Goal: Task Accomplishment & Management: Use online tool/utility

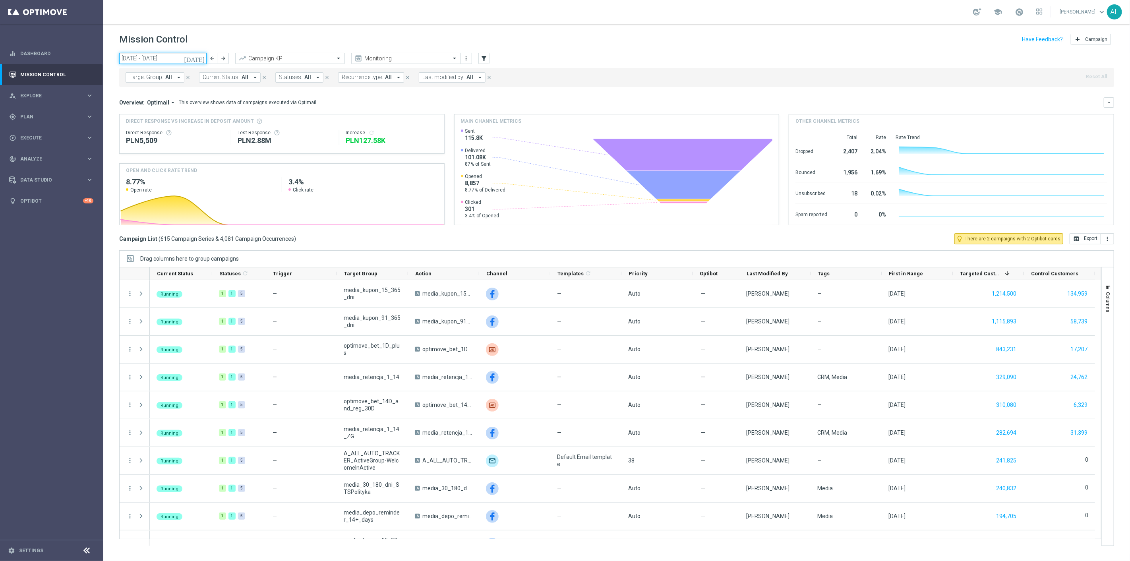
click at [172, 56] on input "[DATE] - [DATE]" at bounding box center [162, 58] width 87 height 11
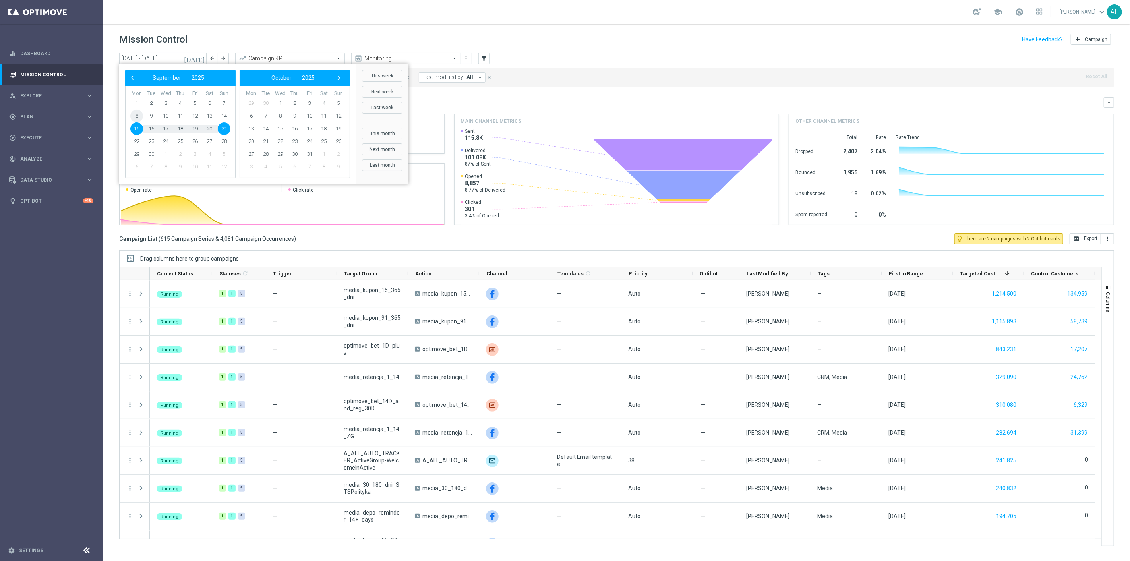
click at [139, 118] on span "8" at bounding box center [136, 116] width 13 height 13
click at [194, 117] on span "12" at bounding box center [195, 116] width 13 height 13
type input "[DATE] - [DATE]"
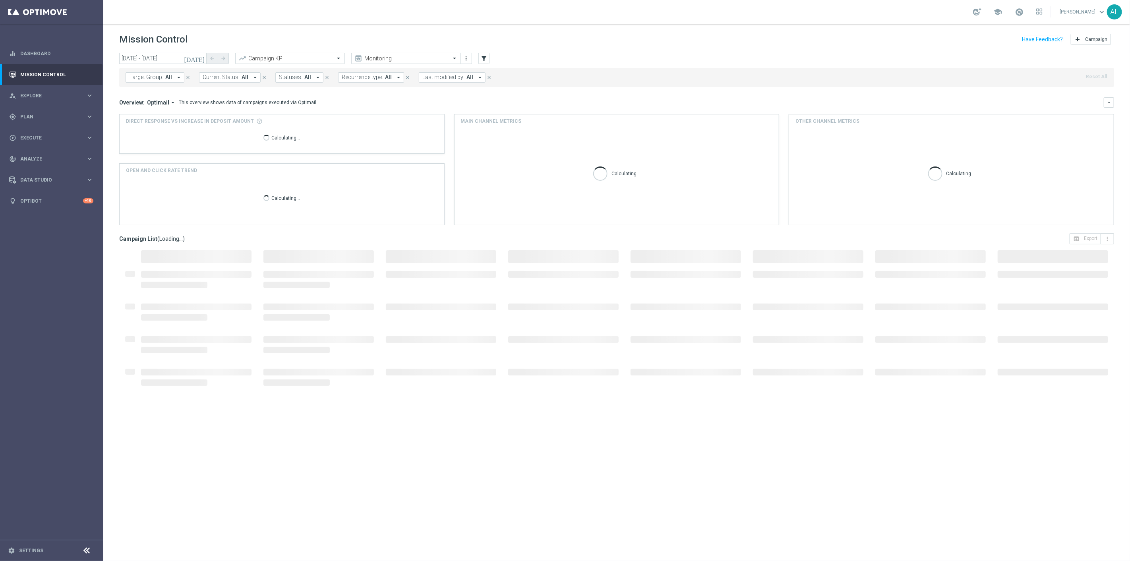
click at [158, 76] on span "Target Group:" at bounding box center [146, 77] width 34 height 7
click at [155, 89] on input "text" at bounding box center [192, 92] width 116 height 7
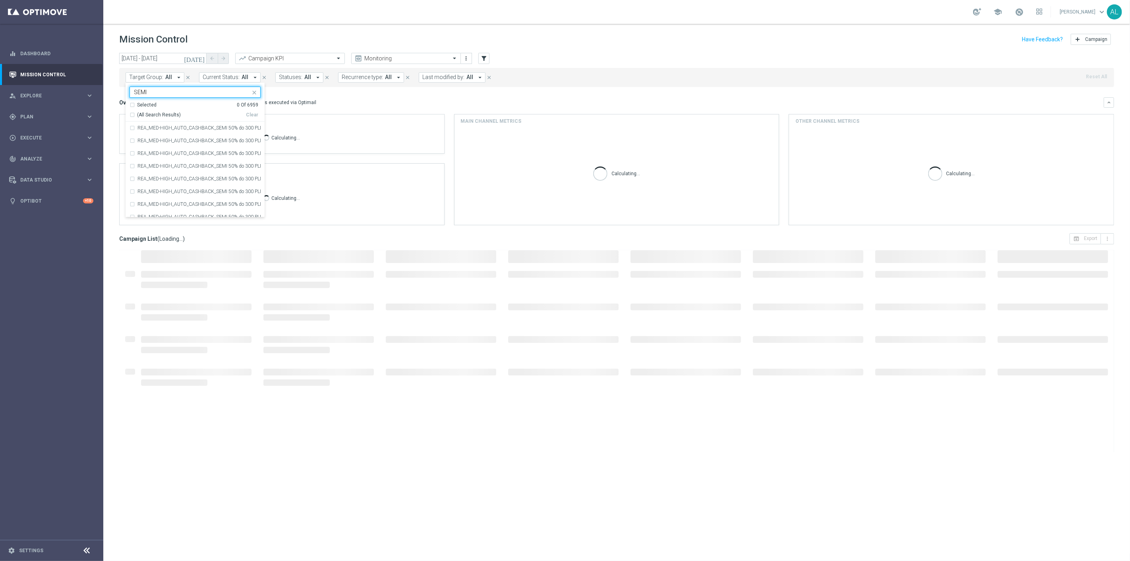
click at [133, 114] on div "(All Search Results)" at bounding box center [188, 115] width 116 height 7
type input "SEMI"
click at [357, 105] on div "Overview: Optimail arrow_drop_down This overview shows data of campaigns execut…" at bounding box center [611, 102] width 985 height 7
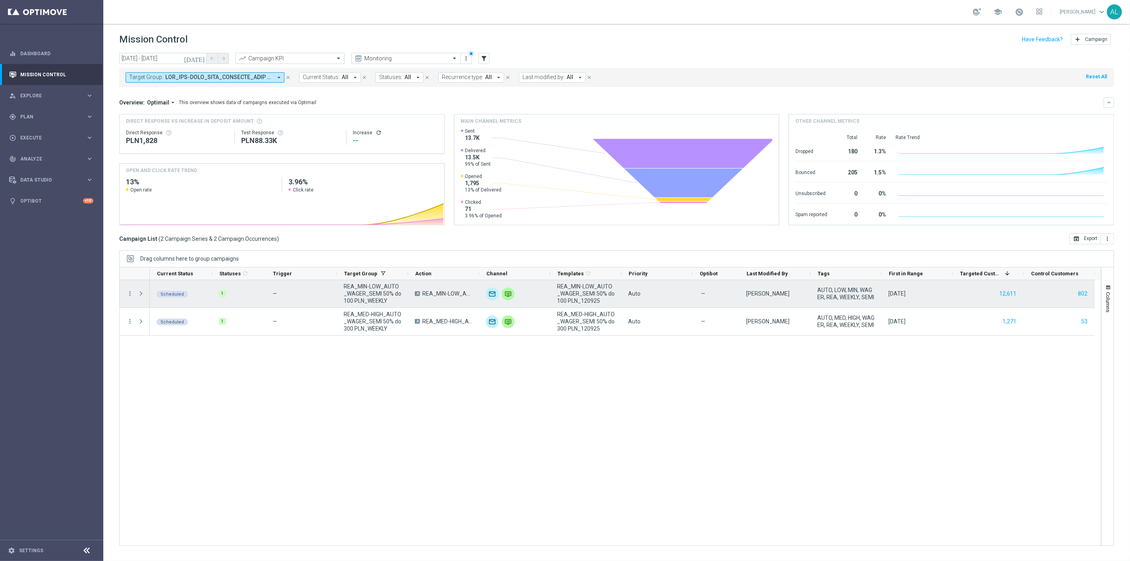
click at [141, 294] on span "Press SPACE to select this row." at bounding box center [140, 293] width 7 height 6
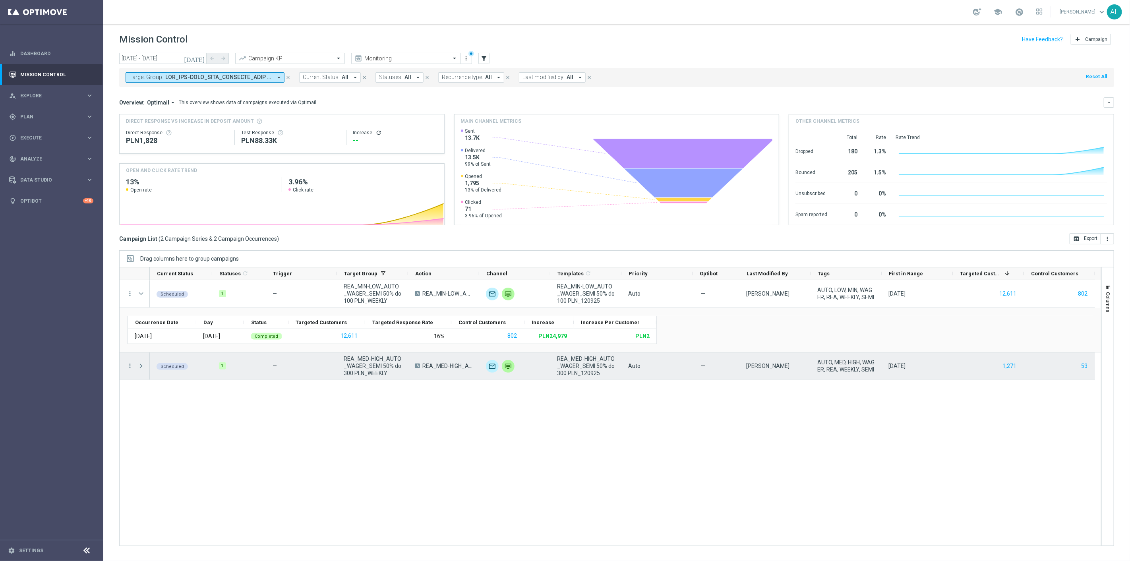
click at [141, 365] on span "Press SPACE to select this row." at bounding box center [140, 366] width 7 height 6
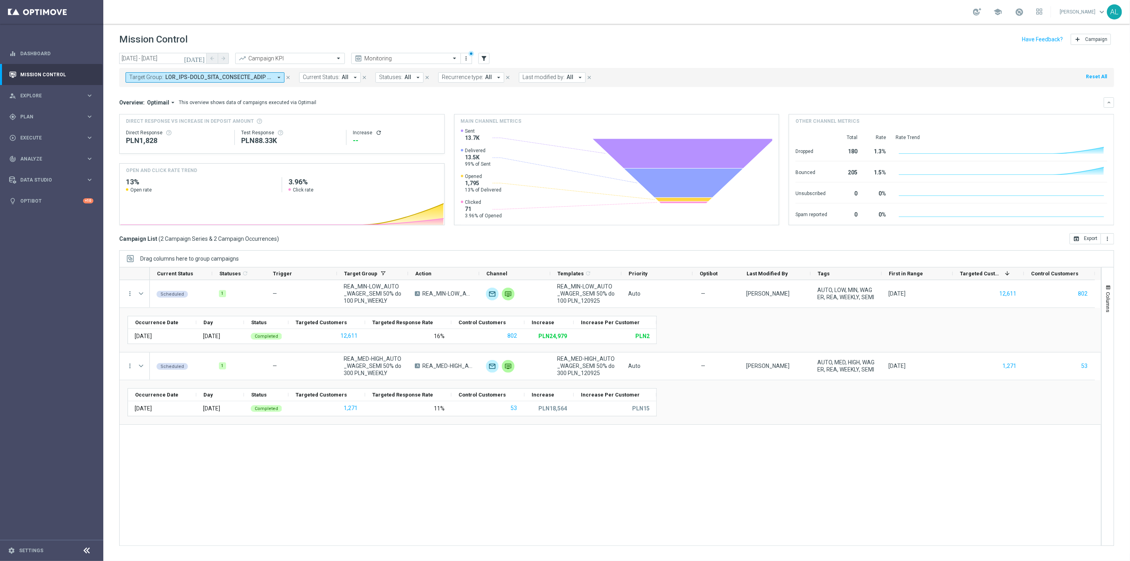
click at [149, 77] on span "Target Group:" at bounding box center [146, 77] width 34 height 7
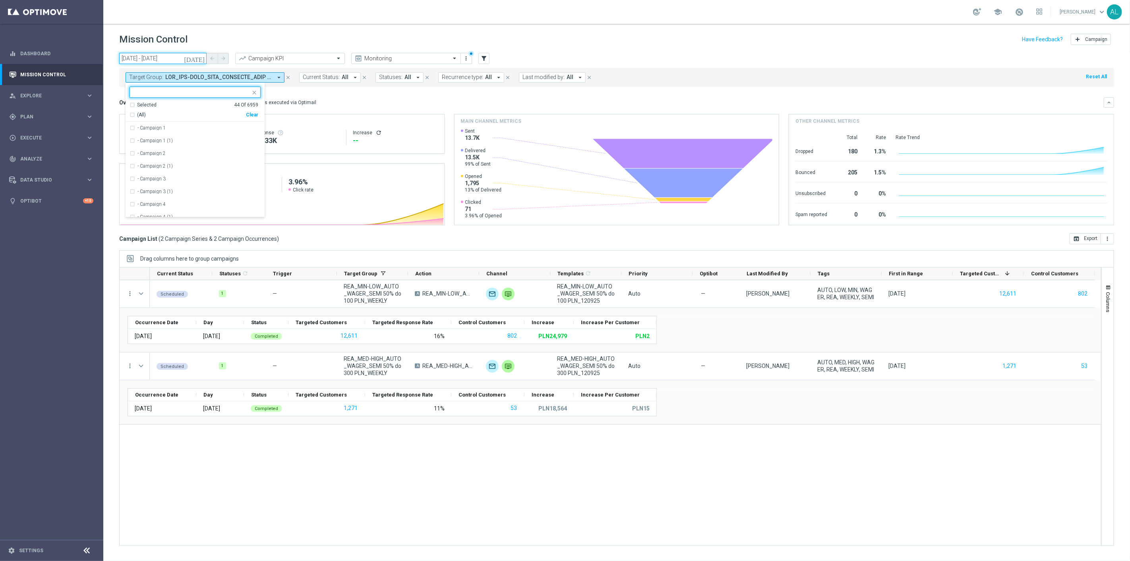
click at [162, 58] on input "[DATE] - [DATE]" at bounding box center [162, 58] width 87 height 11
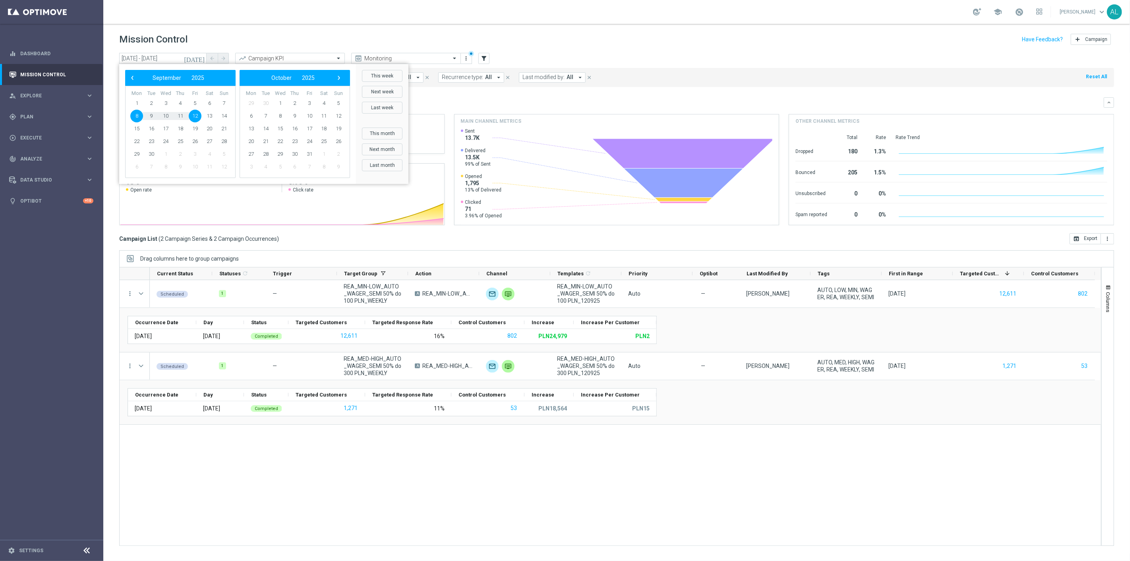
click at [136, 114] on span "8" at bounding box center [136, 116] width 13 height 13
click at [223, 114] on span "14" at bounding box center [224, 116] width 13 height 13
type input "[DATE] - [DATE]"
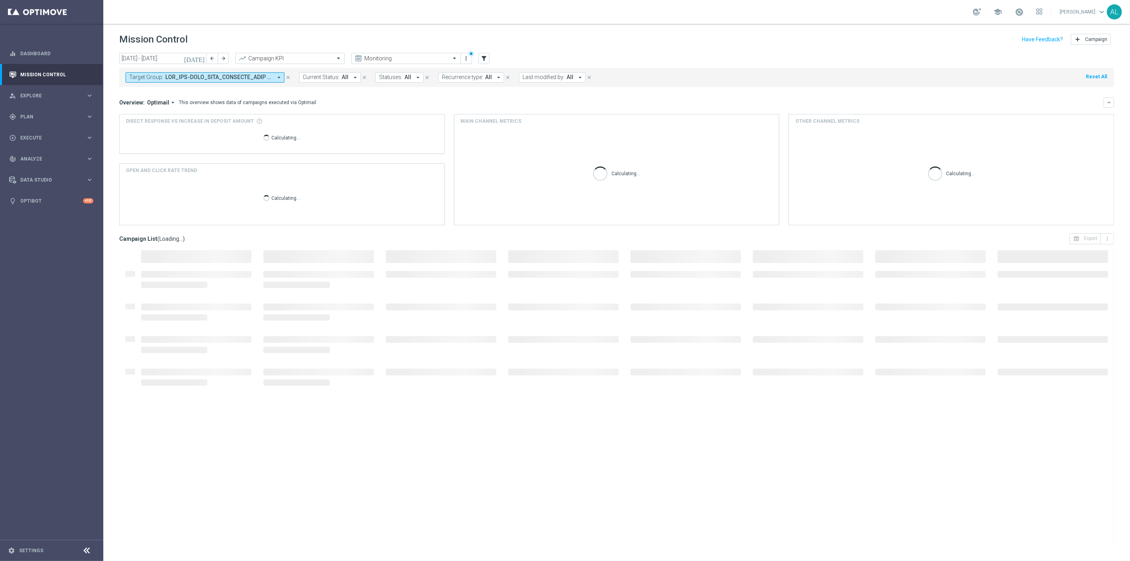
click at [660, 69] on div "Target Group: arrow_drop_down close Current Status: All arrow_drop_down close S…" at bounding box center [616, 77] width 995 height 19
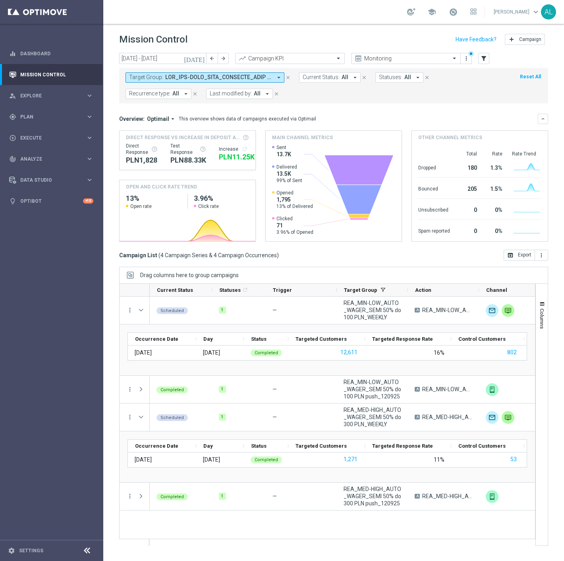
drag, startPoint x: 48, startPoint y: 137, endPoint x: 370, endPoint y: 395, distance: 412.7
click at [370, 395] on span "REA_MIN-LOW_AUTO_WAGER_SEMI 50% do 100 PLN push_120925" at bounding box center [373, 388] width 58 height 21
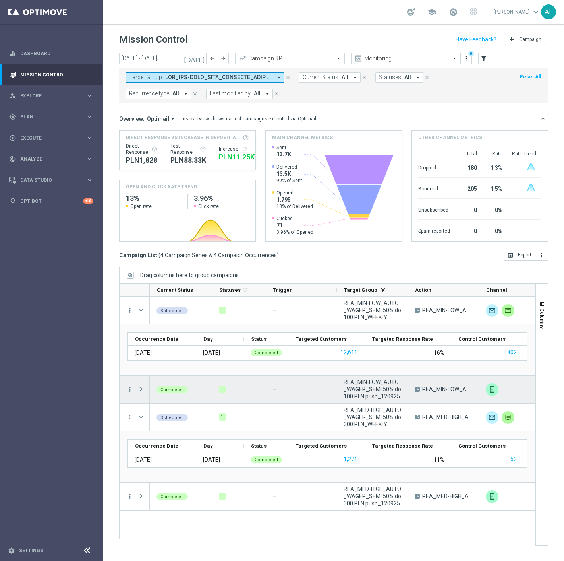
click at [139, 389] on span "Press SPACE to select this row." at bounding box center [140, 389] width 7 height 6
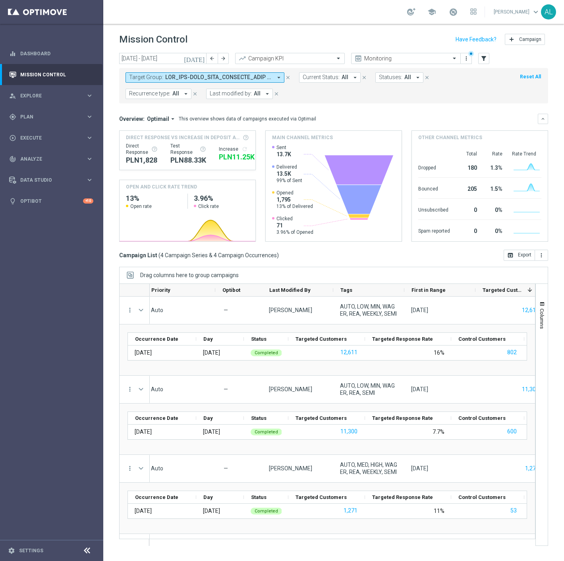
click at [138, 94] on span "Recurrence type:" at bounding box center [149, 93] width 41 height 7
click at [155, 148] on label "Recurring" at bounding box center [147, 150] width 20 height 5
click at [347, 105] on mini-dashboard "Overview: Optimail arrow_drop_down This overview shows data of campaigns execut…" at bounding box center [333, 176] width 429 height 146
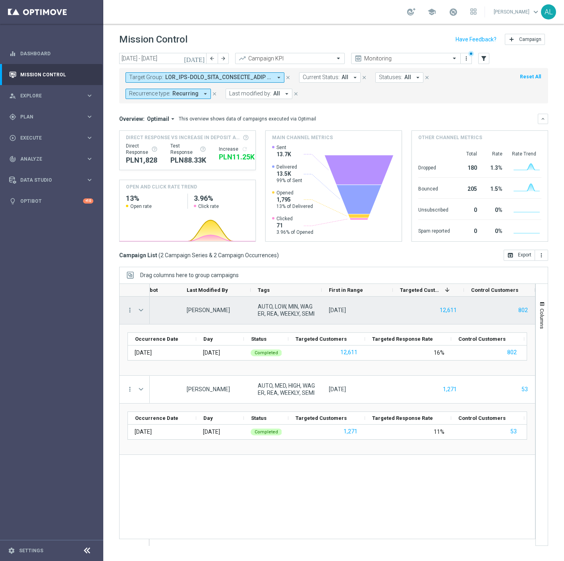
scroll to position [0, 559]
click at [128, 312] on icon "more_vert" at bounding box center [129, 309] width 7 height 7
click at [178, 328] on span "Campaign Metrics" at bounding box center [165, 326] width 41 height 6
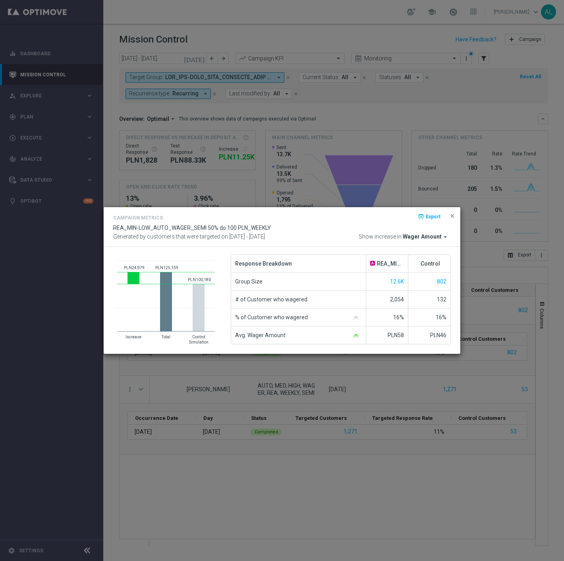
click at [432, 238] on span "Wager Amount" at bounding box center [422, 236] width 39 height 7
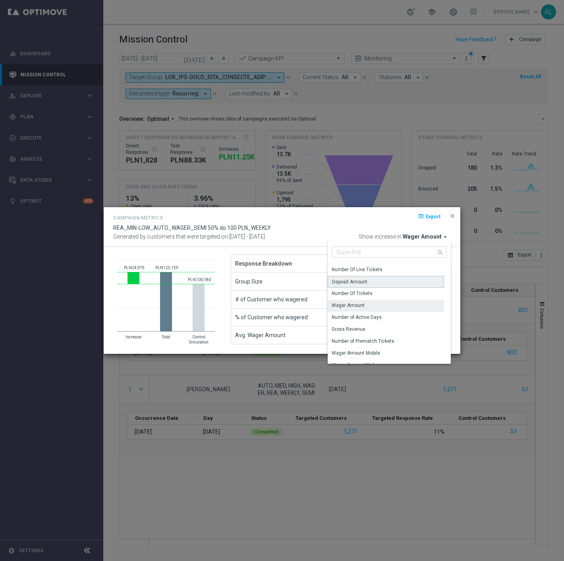
click at [371, 283] on div "Deposit Amount" at bounding box center [386, 282] width 116 height 12
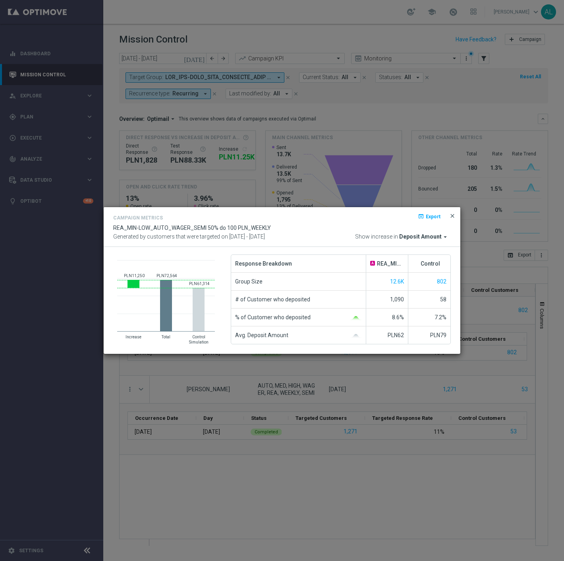
click at [452, 213] on span "close" at bounding box center [452, 216] width 6 height 6
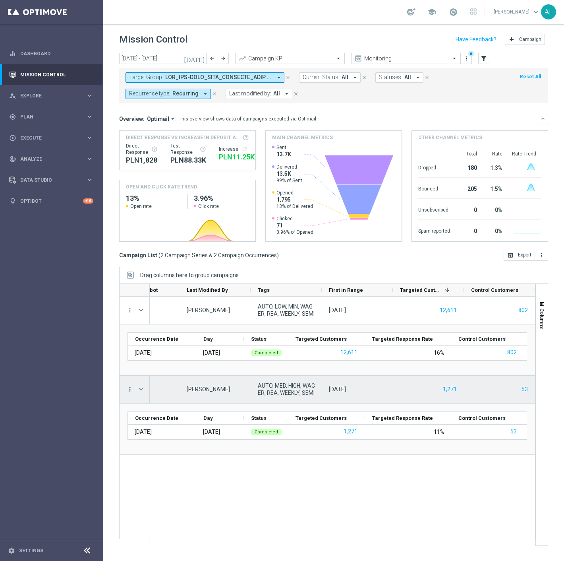
click at [127, 388] on icon "more_vert" at bounding box center [129, 388] width 7 height 7
click at [168, 407] on span "Campaign Metrics" at bounding box center [165, 406] width 41 height 6
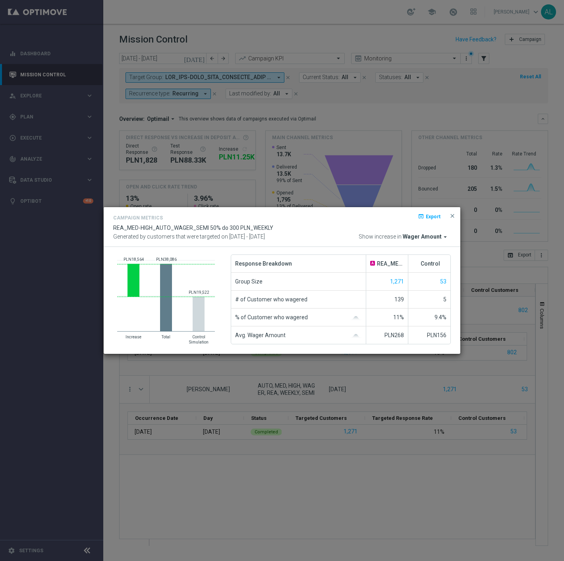
click at [412, 232] on div "Campaign Metrics open_in_browser Export REA_MED-HIGH_AUTO_WAGER_SEMI 50% do 300…" at bounding box center [282, 227] width 338 height 28
click at [413, 236] on span "Wager Amount" at bounding box center [422, 236] width 39 height 7
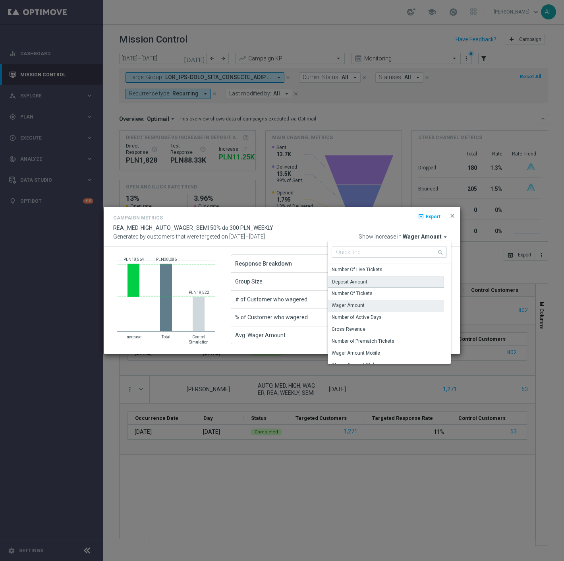
click at [383, 285] on div "Deposit Amount" at bounding box center [386, 282] width 116 height 12
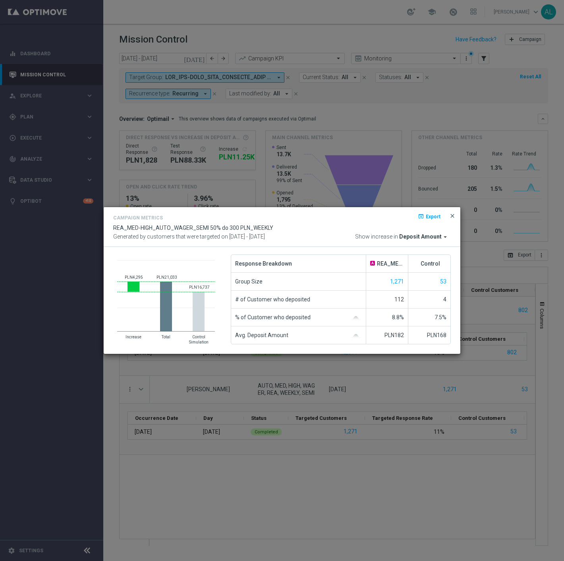
click at [453, 216] on span "close" at bounding box center [452, 216] width 6 height 6
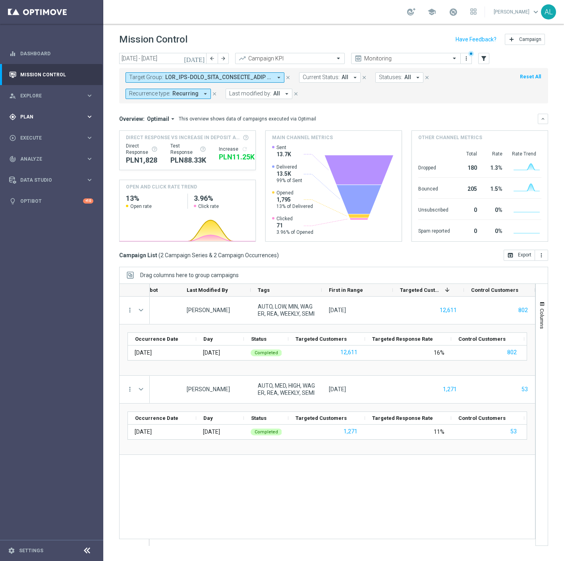
click at [39, 118] on span "Plan" at bounding box center [53, 116] width 66 height 5
click at [33, 156] on span "Templates" at bounding box center [49, 157] width 57 height 5
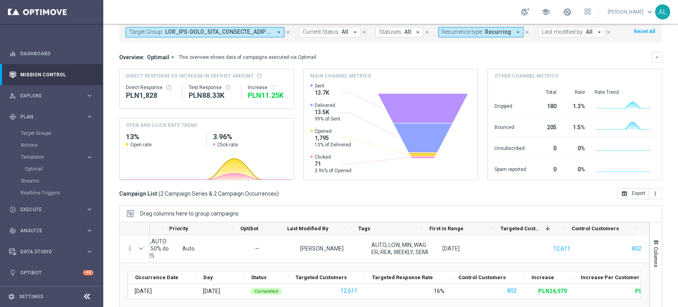
scroll to position [0, 0]
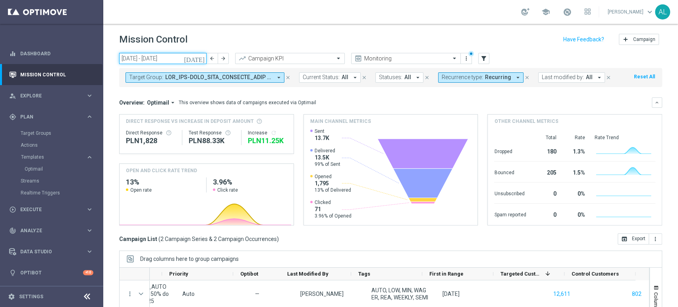
click at [135, 58] on input "[DATE] - [DATE]" at bounding box center [162, 58] width 87 height 11
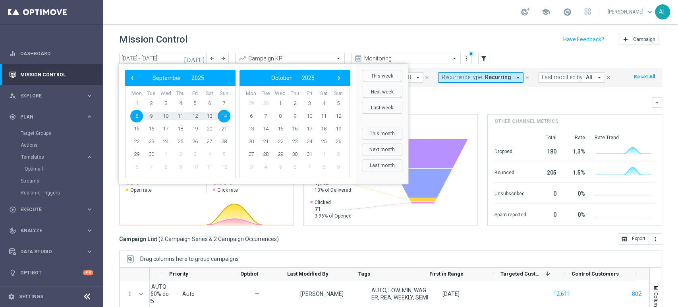
click at [304, 37] on div "Mission Control add Campaign" at bounding box center [390, 39] width 543 height 15
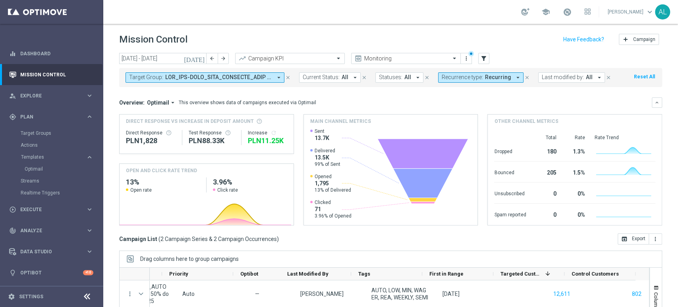
click at [168, 81] on button "Target Group: arrow_drop_down" at bounding box center [205, 77] width 159 height 10
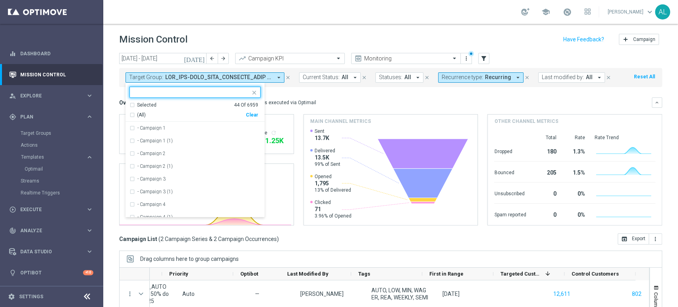
click at [553, 101] on div "Overview: Optimail arrow_drop_down This overview shows data of campaigns execut…" at bounding box center [385, 102] width 533 height 7
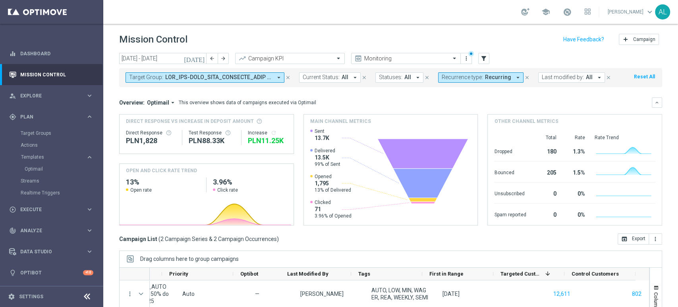
click at [573, 77] on span "Last modified by:" at bounding box center [563, 77] width 42 height 7
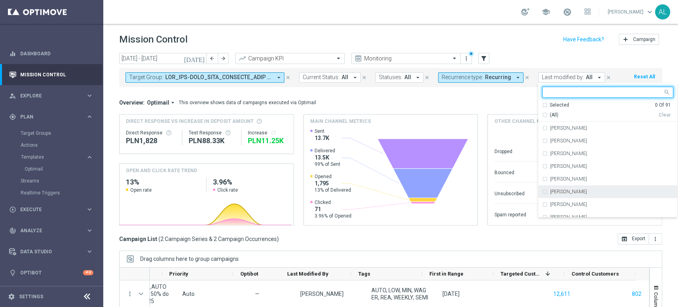
scroll to position [44, 0]
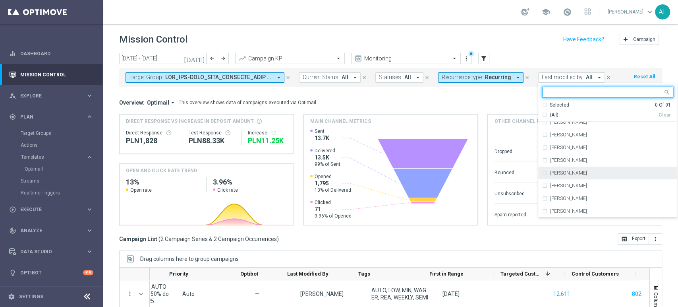
click at [568, 174] on label "[PERSON_NAME]" at bounding box center [568, 172] width 37 height 5
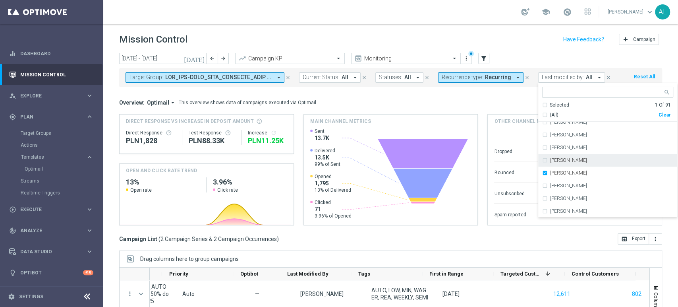
click at [424, 105] on div "Overview: Optimail arrow_drop_down This overview shows data of campaigns execut…" at bounding box center [385, 102] width 533 height 7
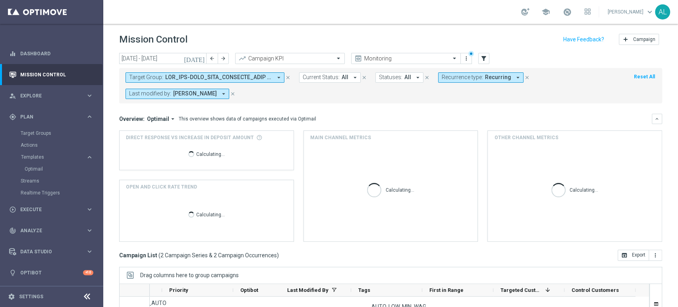
click at [482, 81] on button "Recurrence type: Recurring arrow_drop_down" at bounding box center [480, 77] width 85 height 10
click at [462, 118] on div "Non-Recurring" at bounding box center [470, 121] width 57 height 13
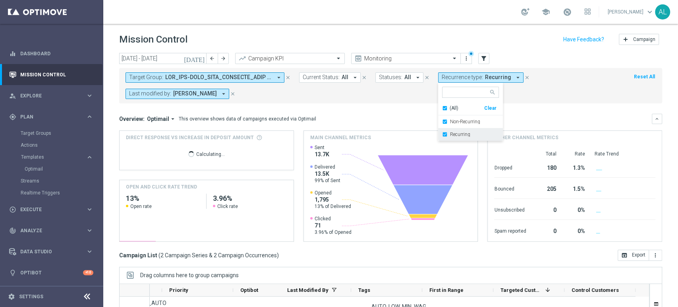
click at [468, 139] on div "Recurring" at bounding box center [470, 134] width 57 height 13
click at [579, 85] on form "Target Group: arrow_drop_down close Current Status: All arrow_drop_down close S…" at bounding box center [373, 85] width 495 height 27
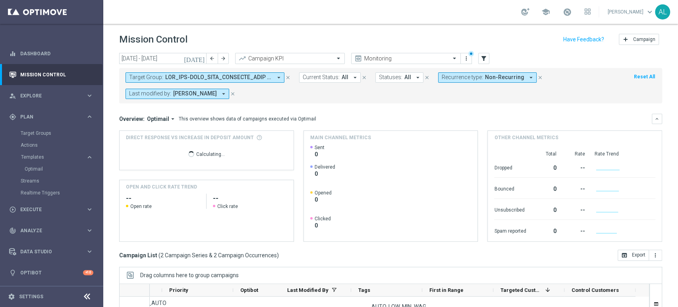
click at [241, 79] on span at bounding box center [218, 77] width 107 height 7
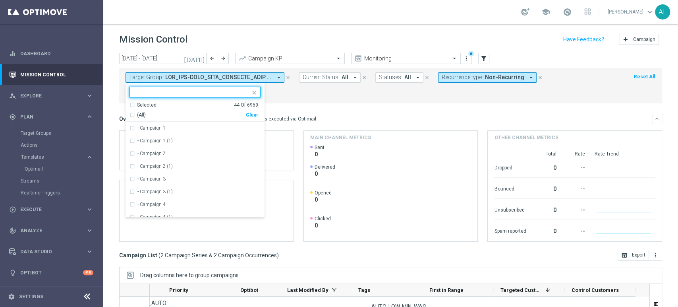
click at [0, 0] on div "Clear" at bounding box center [0, 0] width 0 height 0
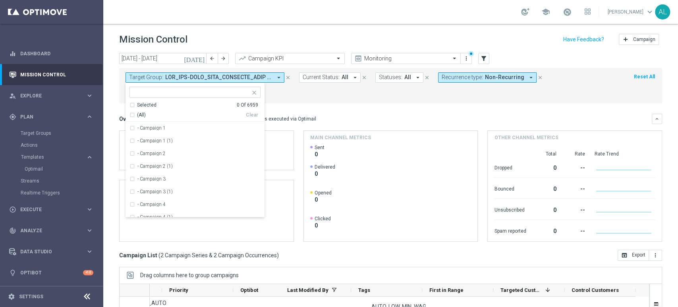
click at [321, 94] on form "Target Group: arrow_drop_down Selected 0 Of 6959 (All) Clear - Campaign 1 - Cam…" at bounding box center [373, 85] width 495 height 27
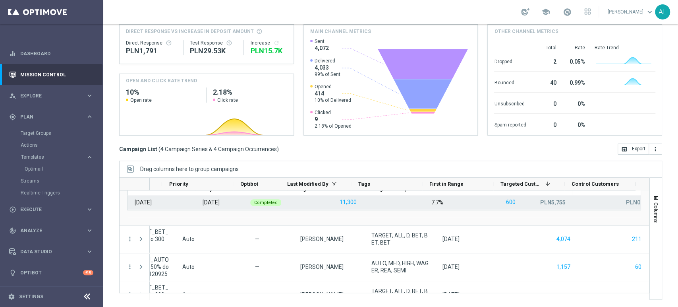
scroll to position [0, 0]
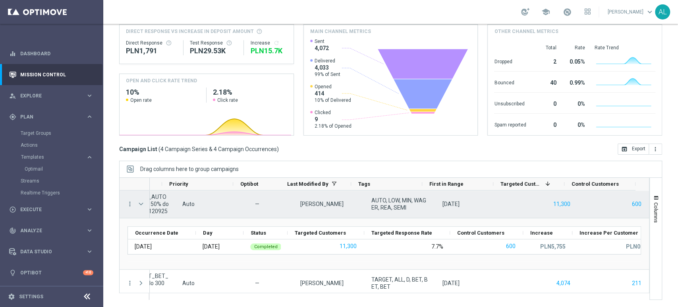
click at [141, 206] on span at bounding box center [140, 204] width 7 height 6
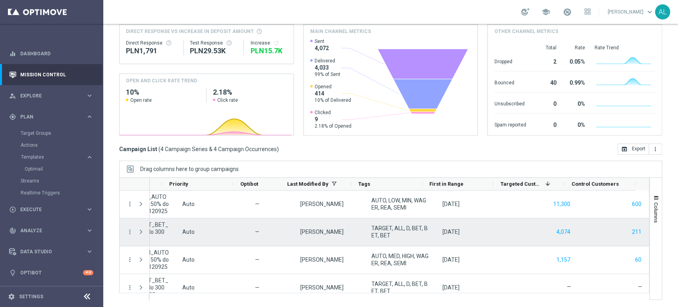
scroll to position [0, 447]
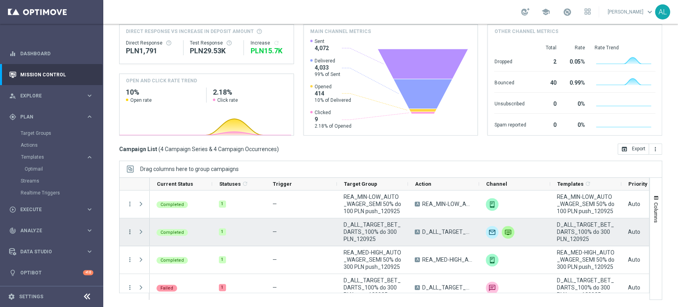
click at [127, 228] on icon "more_vert" at bounding box center [129, 231] width 7 height 7
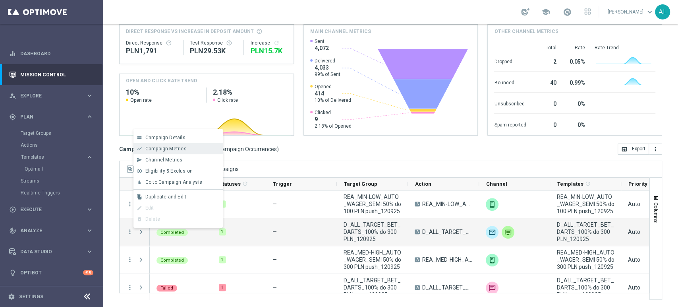
click at [181, 150] on span "Campaign Metrics" at bounding box center [165, 149] width 41 height 6
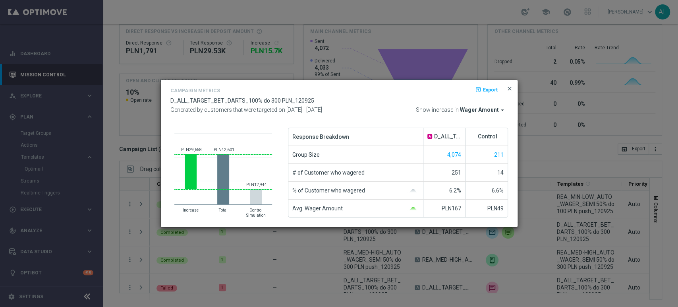
click at [507, 90] on span "close" at bounding box center [510, 88] width 6 height 6
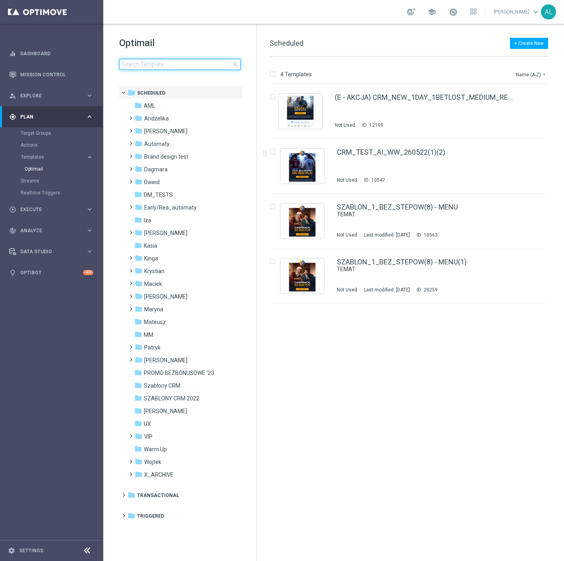
click at [166, 64] on input at bounding box center [180, 64] width 122 height 11
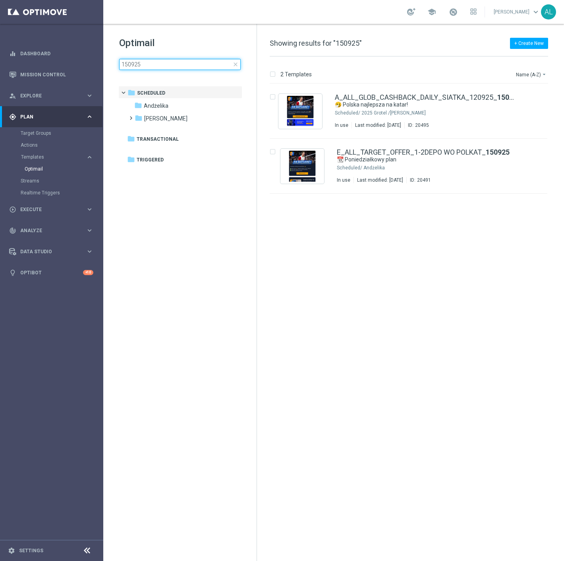
click at [128, 66] on input "150925" at bounding box center [180, 64] width 122 height 11
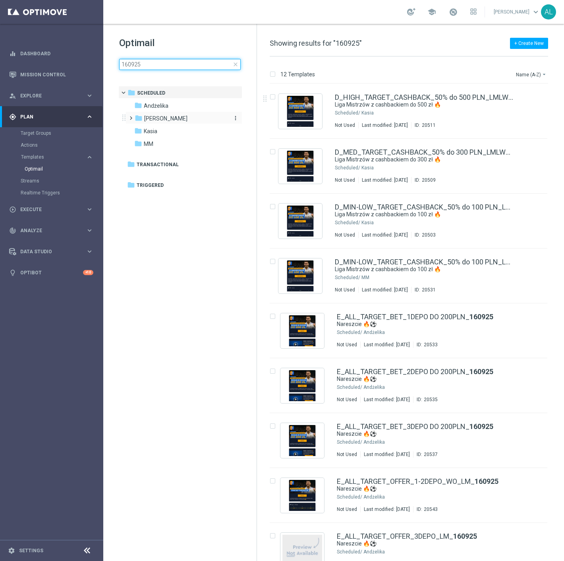
type input "160925"
click at [147, 120] on span "Antoni L." at bounding box center [165, 118] width 43 height 7
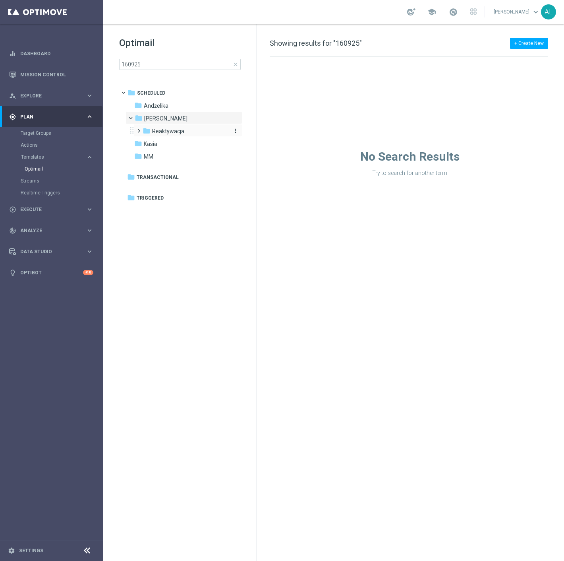
click at [148, 127] on icon "folder" at bounding box center [147, 131] width 8 height 8
click at [161, 142] on span "2024 -Antoni" at bounding box center [189, 143] width 59 height 7
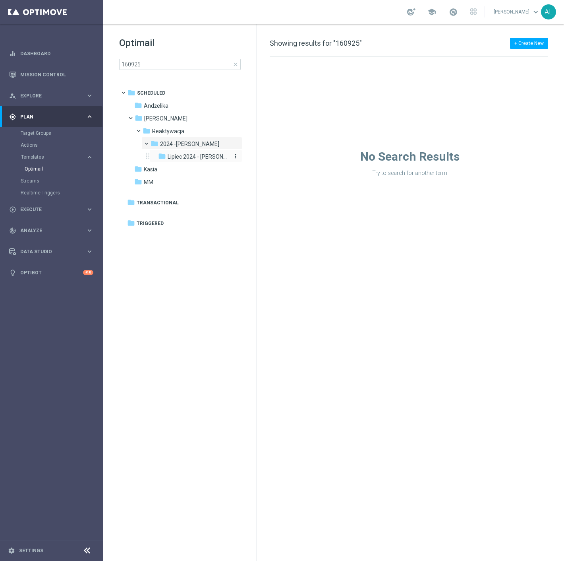
click at [168, 155] on span "Lipiec 2024 - Antoni" at bounding box center [199, 156] width 62 height 7
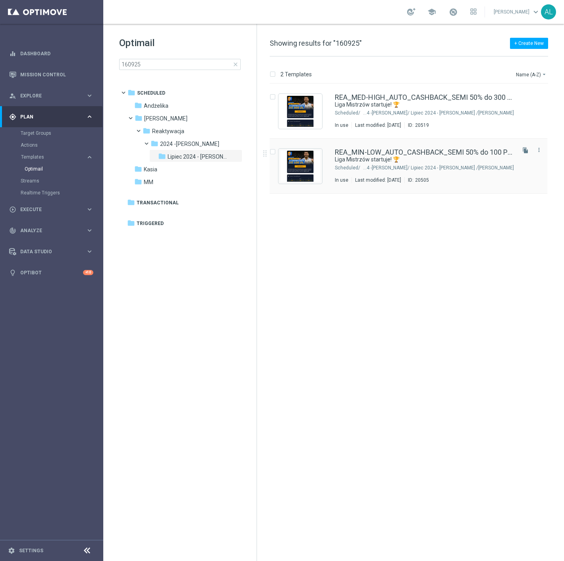
click at [367, 165] on div "Antoni L./ Reaktywacja/ 2024 -Antoni/ Lipiec 2024 - Antoni" at bounding box center [438, 168] width 153 height 6
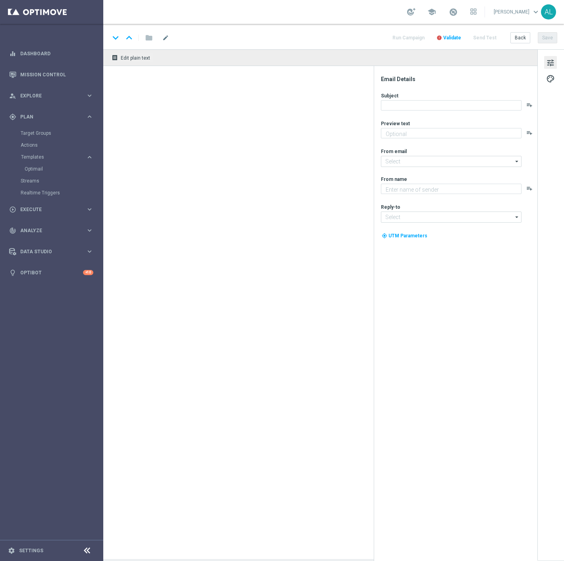
type textarea "Graj jak mistrz z cashbackiem do 100 zł 💸"
type input "oferta@sts.pl"
type textarea "STS"
type input "kontakt@sts.pl"
